Goal: Complete application form

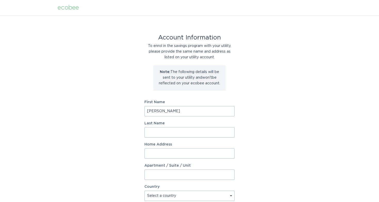
type input "[PERSON_NAME]"
type input "[STREET_ADDRESS]"
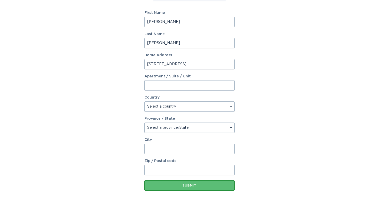
scroll to position [89, 0]
select select "US"
select select "MN"
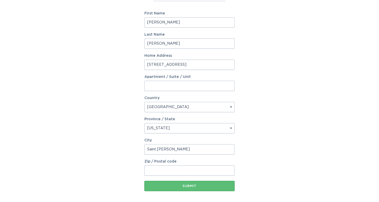
type input "Saint [PERSON_NAME]"
click at [191, 184] on div "Submit" at bounding box center [189, 185] width 85 height 3
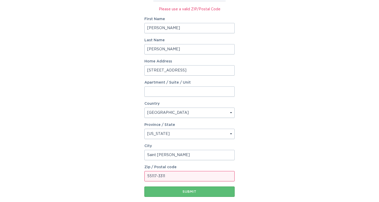
click at [175, 175] on input "55117-3311" at bounding box center [189, 176] width 90 height 10
type input "55117"
click at [279, 153] on div "Account Information To enrol in the savings program with your utility, please p…" at bounding box center [189, 72] width 379 height 291
click at [193, 191] on div "Submit" at bounding box center [189, 191] width 85 height 3
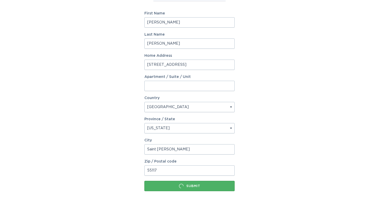
scroll to position [0, 0]
